Goal: Transaction & Acquisition: Subscribe to service/newsletter

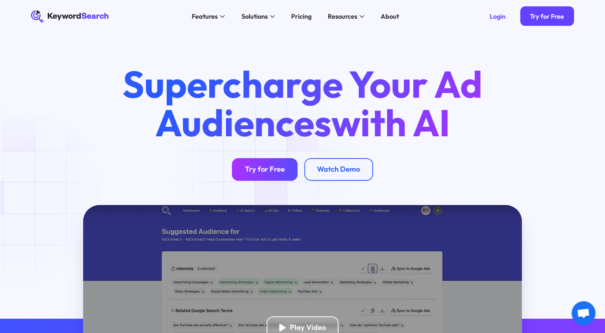
click at [264, 166] on div "Try for Free" at bounding box center [265, 169] width 40 height 9
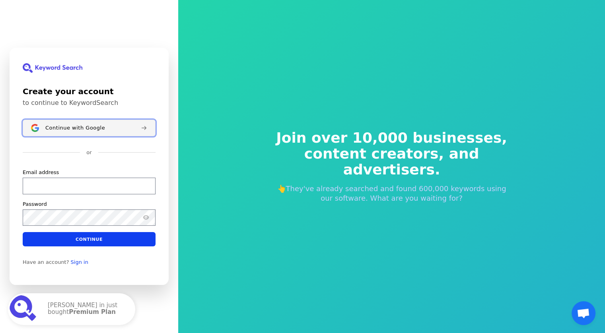
click at [86, 131] on span "Continue with Google" at bounding box center [75, 128] width 60 height 6
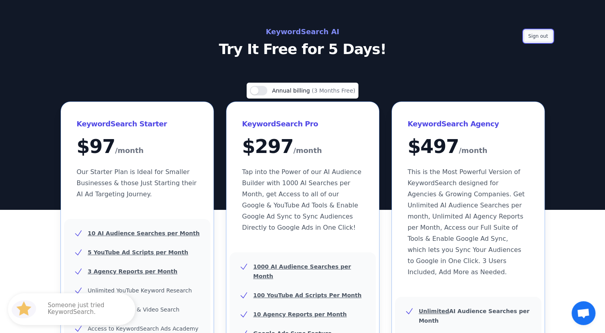
click at [542, 39] on button "Sign out" at bounding box center [538, 36] width 29 height 12
